Goal: Transaction & Acquisition: Purchase product/service

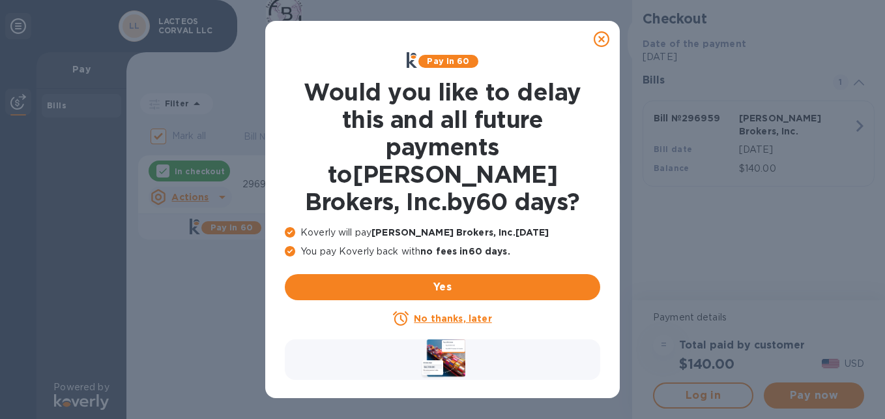
click at [603, 40] on icon at bounding box center [602, 39] width 16 height 16
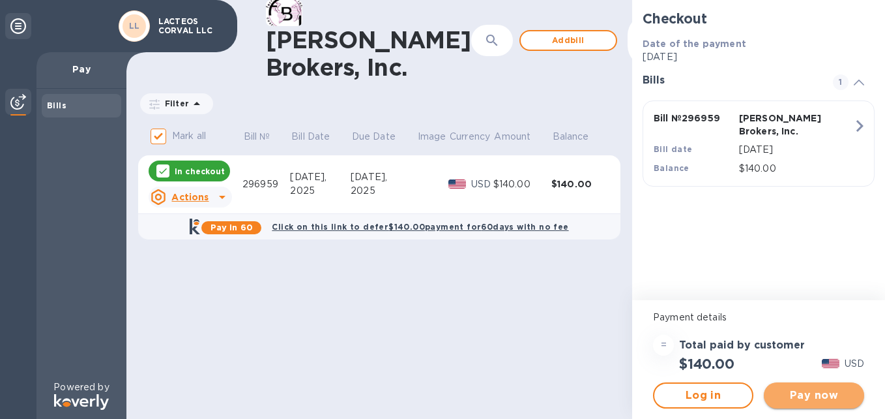
click at [815, 384] on button "Pay now" at bounding box center [814, 395] width 100 height 26
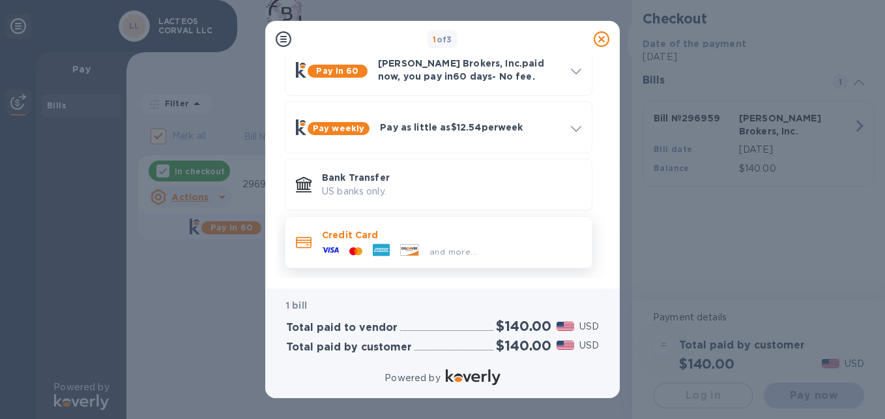
scroll to position [70, 0]
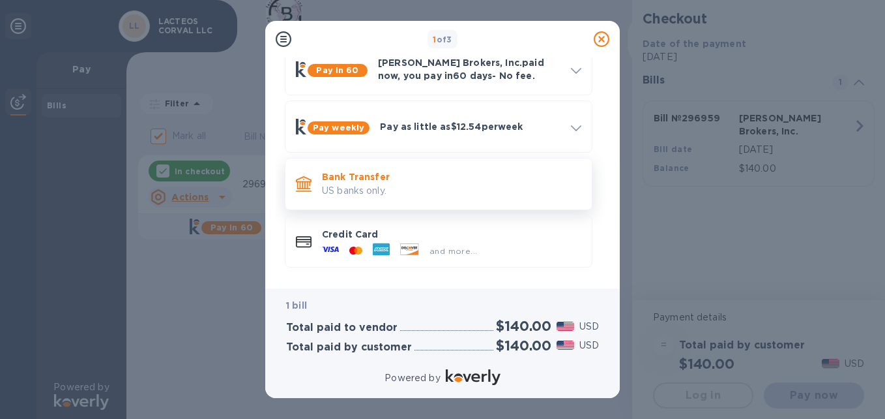
click at [413, 198] on div "Bank Transfer US banks only." at bounding box center [452, 183] width 270 height 37
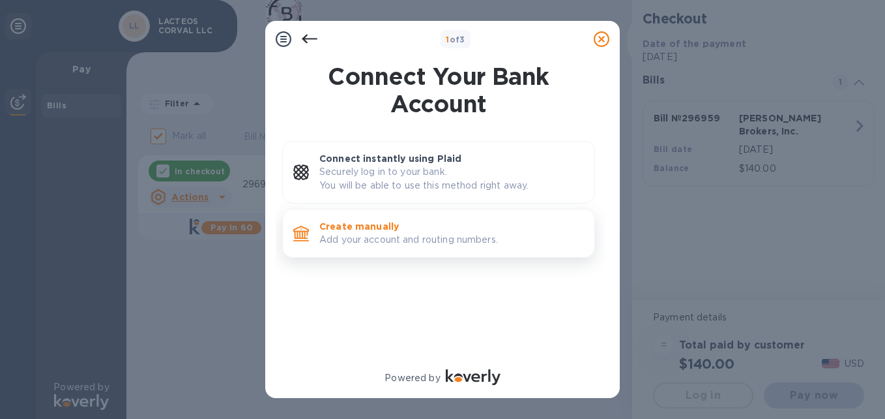
click at [385, 241] on p "Add your account and routing numbers." at bounding box center [451, 240] width 265 height 14
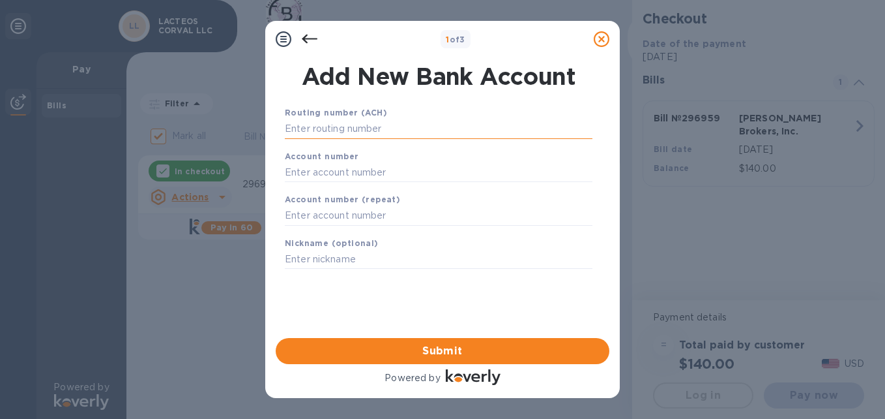
click at [362, 130] on input "text" at bounding box center [439, 129] width 308 height 20
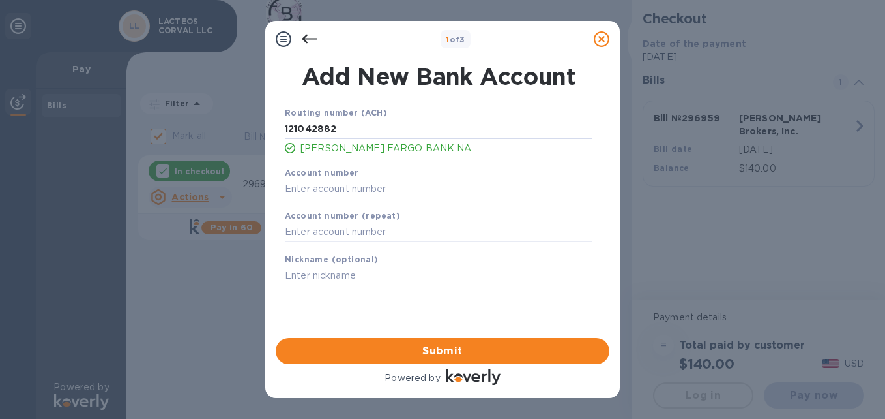
type input "121042882"
click at [412, 188] on input "text" at bounding box center [439, 189] width 308 height 20
type input "1376638555"
click at [416, 237] on input "text" at bounding box center [439, 232] width 308 height 20
type input "1376638555"
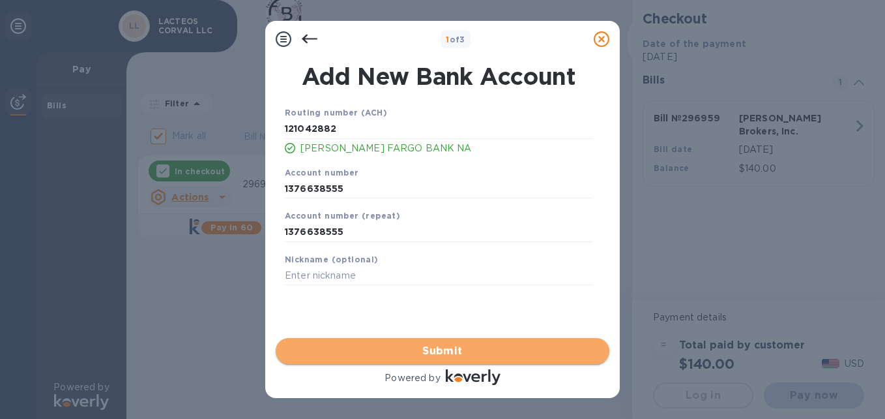
click at [434, 354] on span "Submit" at bounding box center [442, 351] width 313 height 16
